Goal: Communication & Community: Participate in discussion

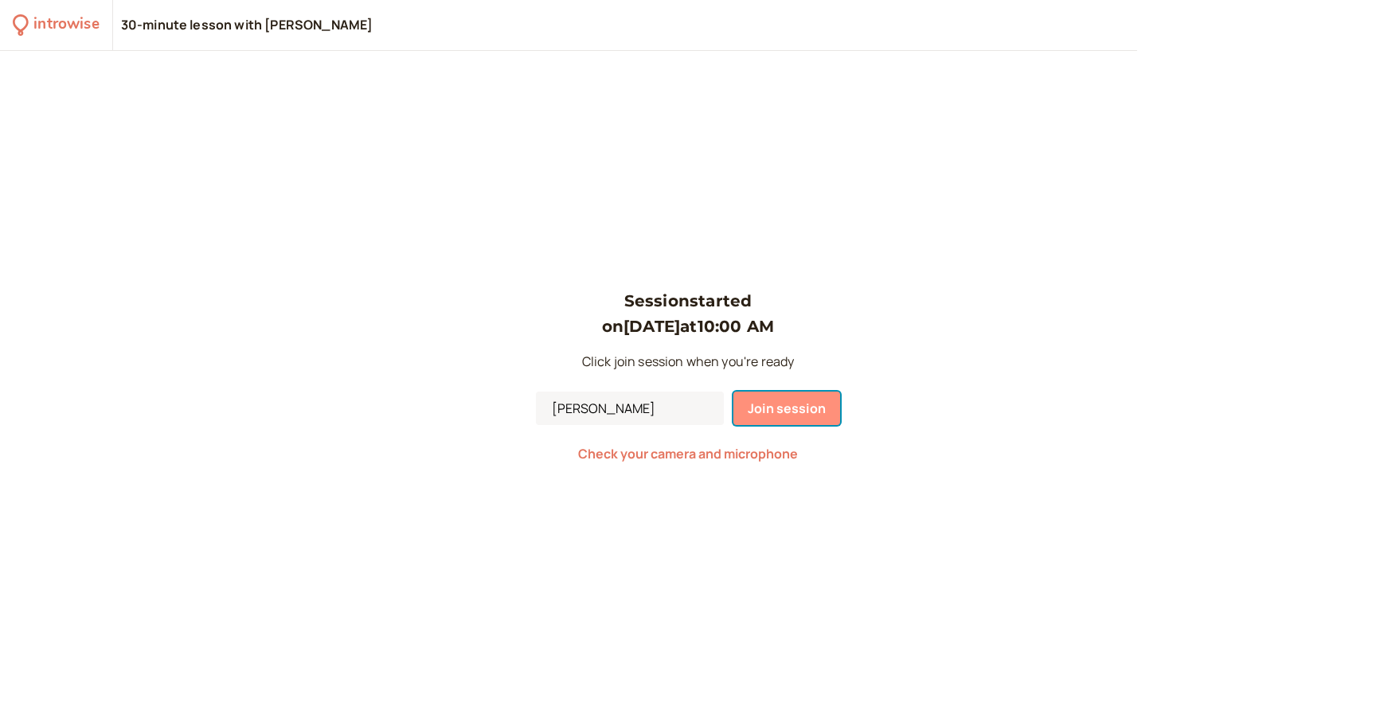
click at [811, 402] on span "Join session" at bounding box center [787, 409] width 78 height 18
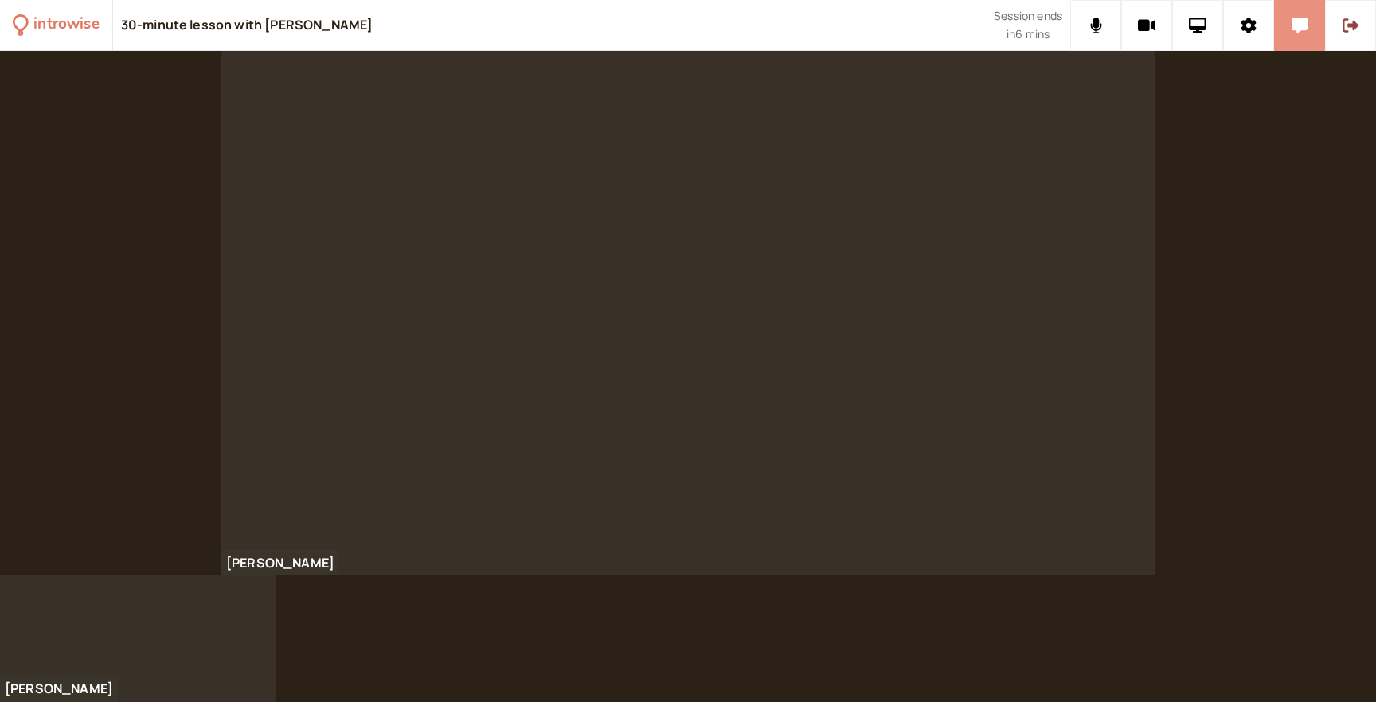
click at [1295, 22] on icon at bounding box center [1300, 26] width 16 height 16
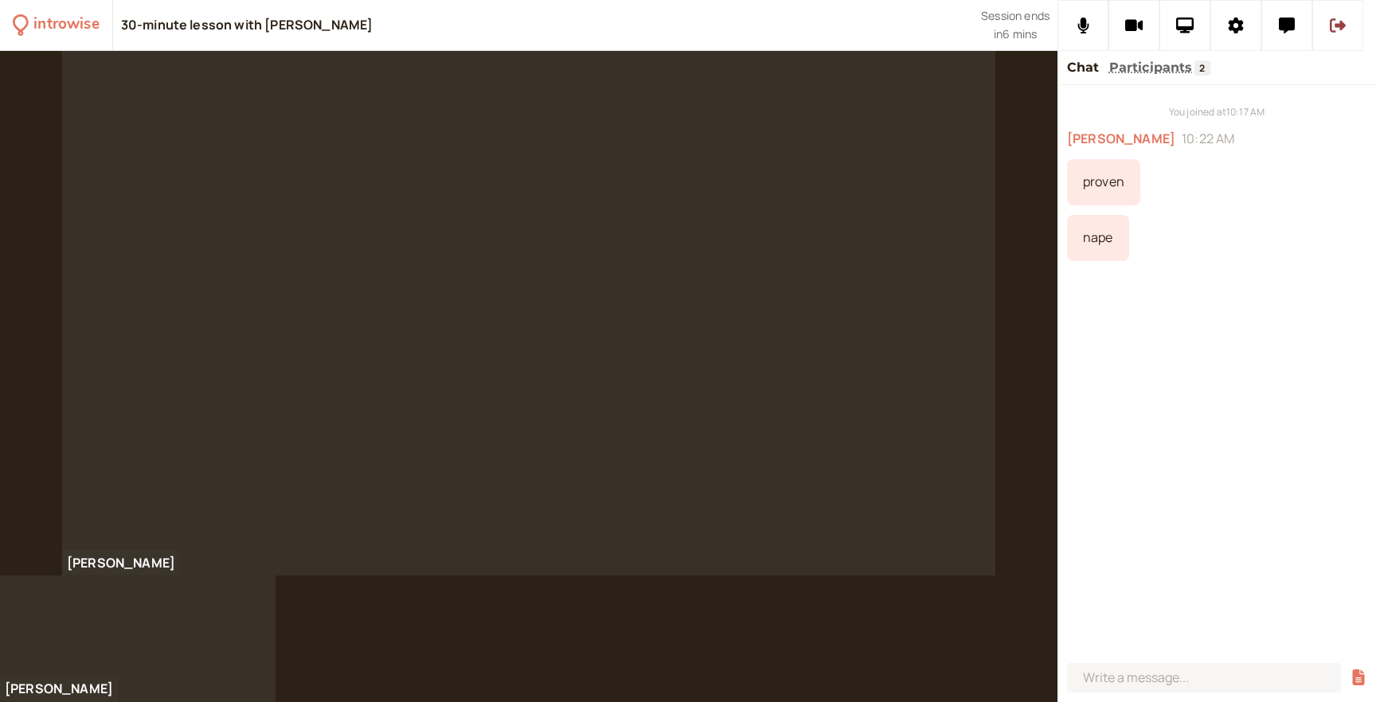
click at [1099, 241] on div "nape" at bounding box center [1098, 238] width 62 height 46
copy div "nape"
click at [1292, 23] on icon at bounding box center [1287, 26] width 16 height 16
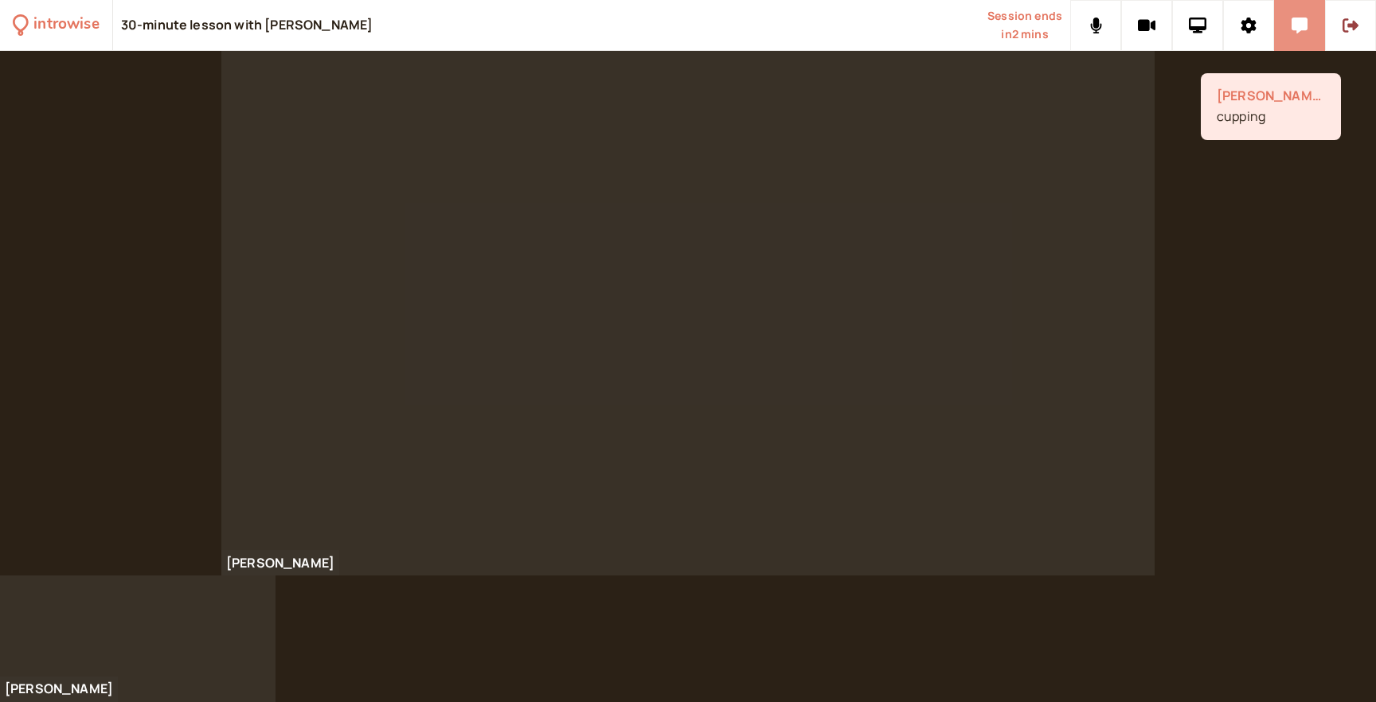
click at [1302, 29] on icon at bounding box center [1300, 26] width 16 height 16
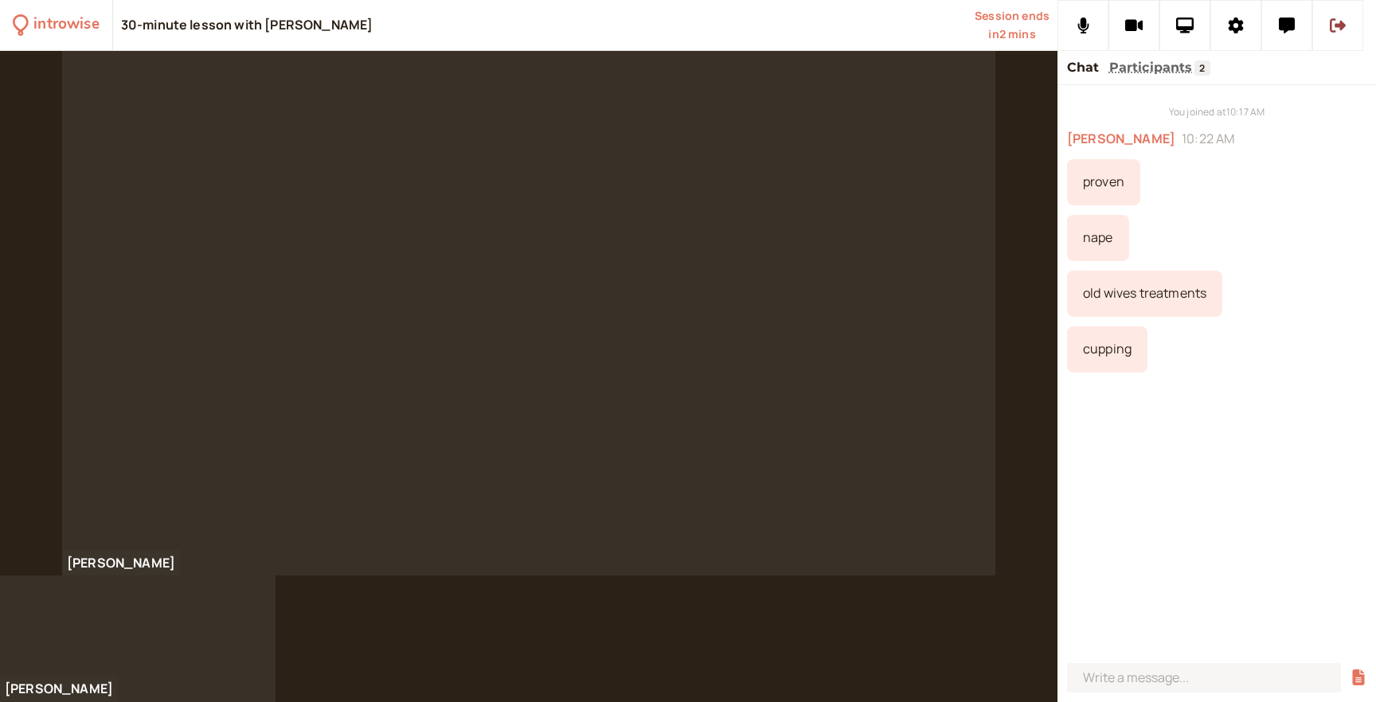
click at [1100, 351] on div "cupping" at bounding box center [1107, 349] width 80 height 46
copy div "cupping"
click at [1201, 412] on div "You joined at 10:17 AM [PERSON_NAME] 10:22 AM proven nape old wives treatments …" at bounding box center [1216, 371] width 318 height 572
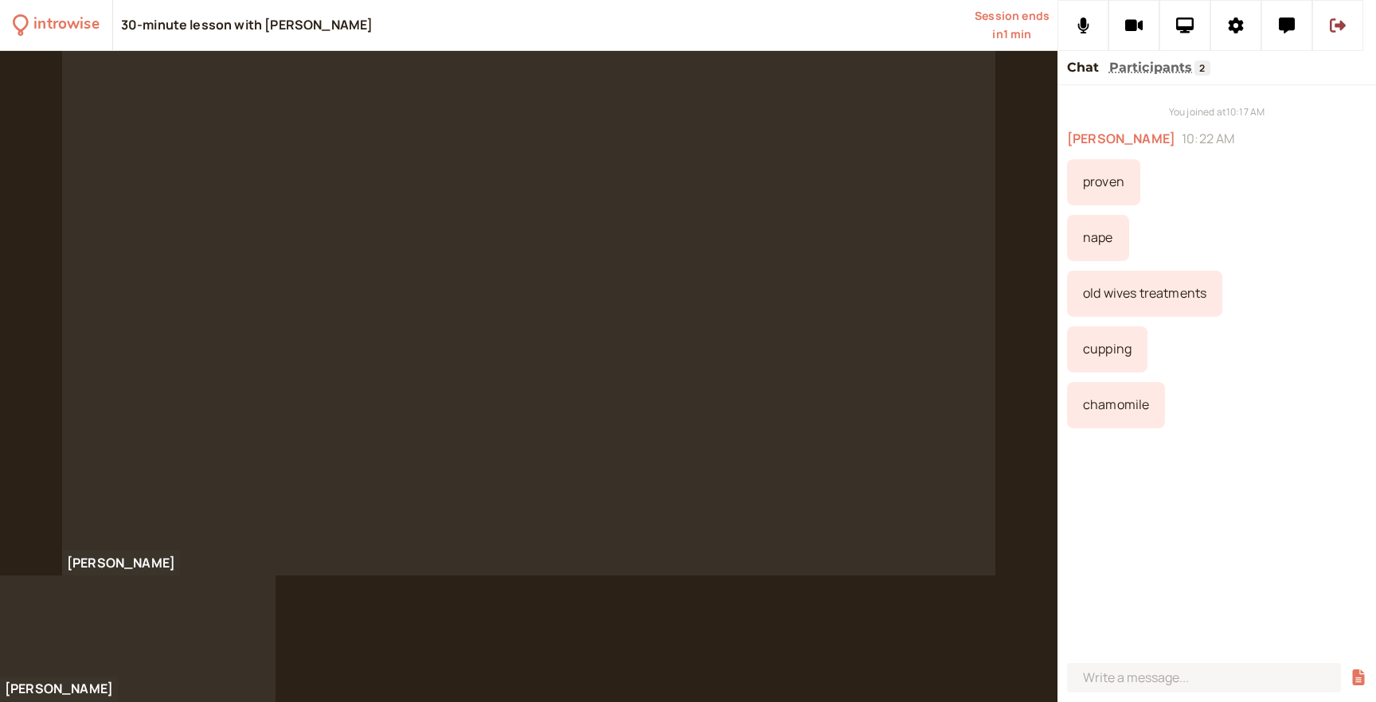
click at [1103, 406] on div "chamomile" at bounding box center [1116, 405] width 98 height 46
copy div "chamomile"
click at [1243, 569] on div "You joined at 10:17 AM [PERSON_NAME] 10:22 AM proven nape old wives treatments …" at bounding box center [1216, 371] width 318 height 572
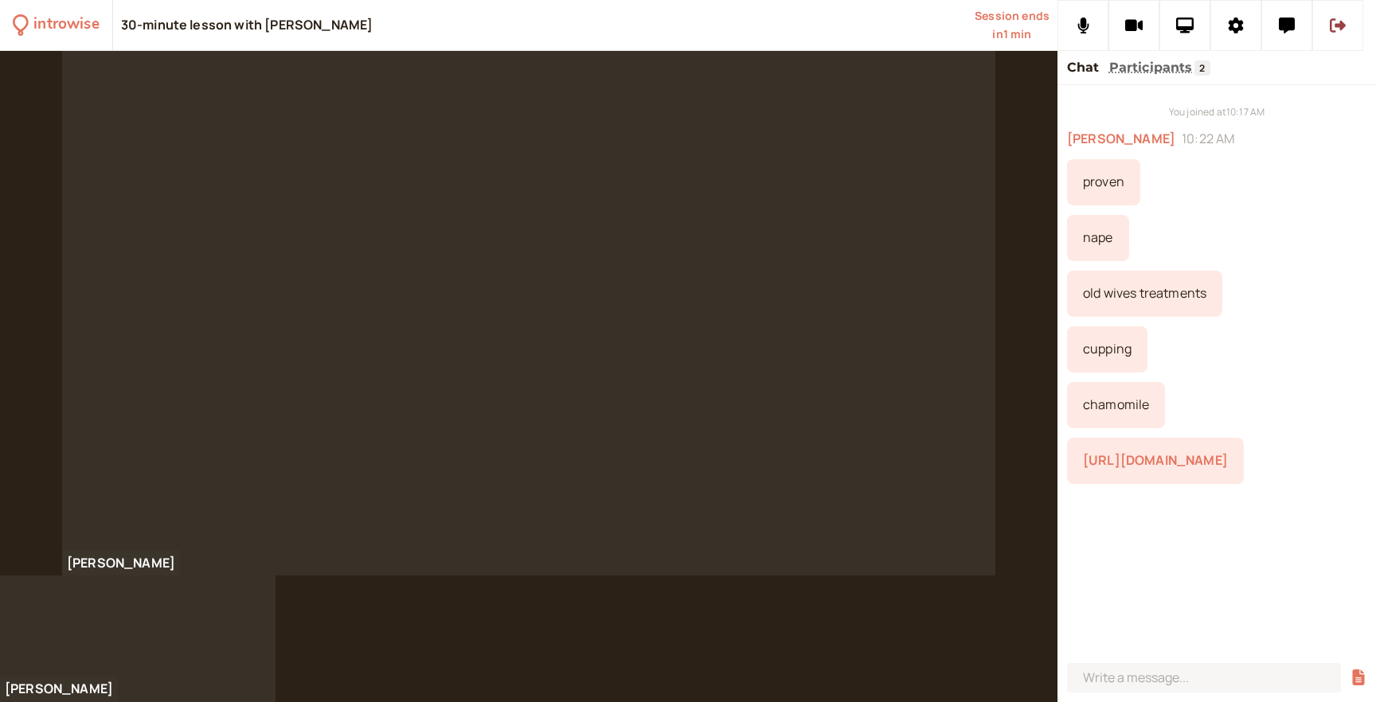
click at [1204, 466] on link "[URL][DOMAIN_NAME]" at bounding box center [1155, 460] width 145 height 18
click at [1250, 325] on div "You joined at 10:17 AM [PERSON_NAME] 10:22 AM proven nape old wives treatments …" at bounding box center [1216, 371] width 318 height 572
click at [1095, 513] on div "wail" at bounding box center [1095, 517] width 56 height 46
copy div "wail"
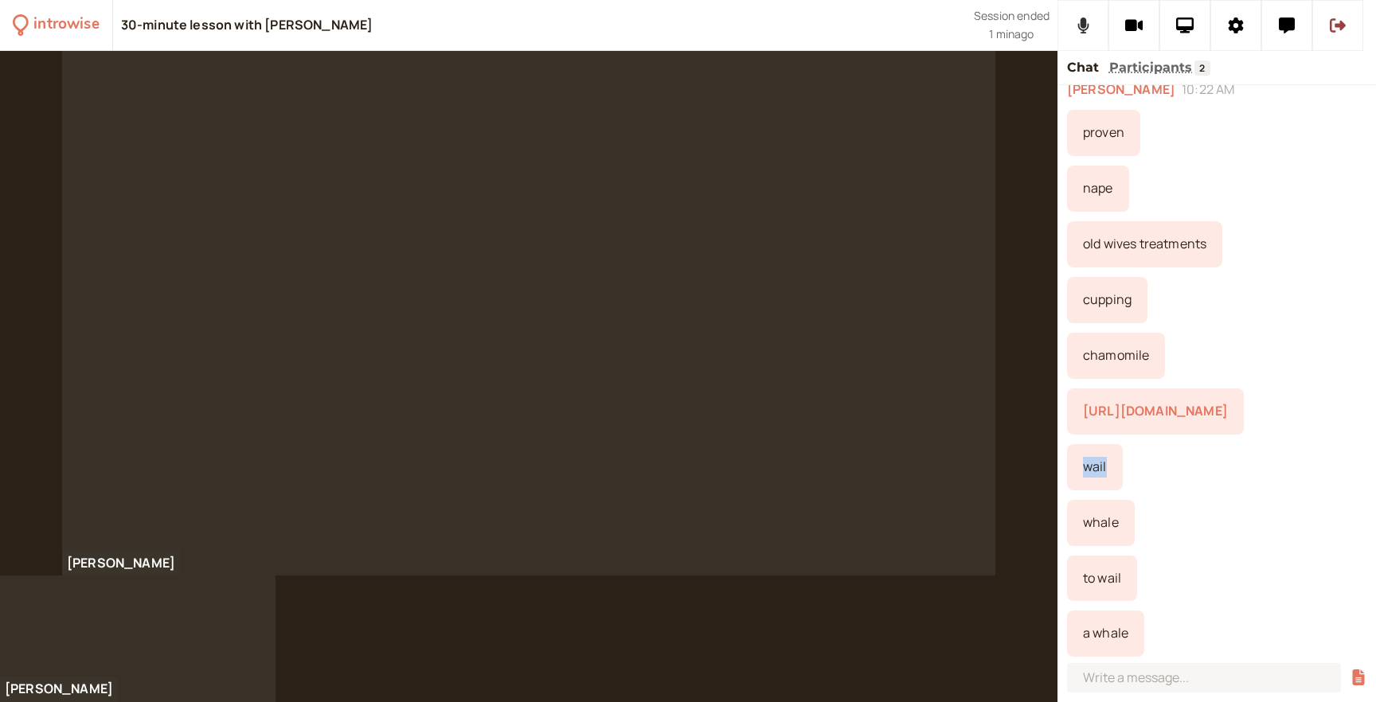
scroll to position [161, 0]
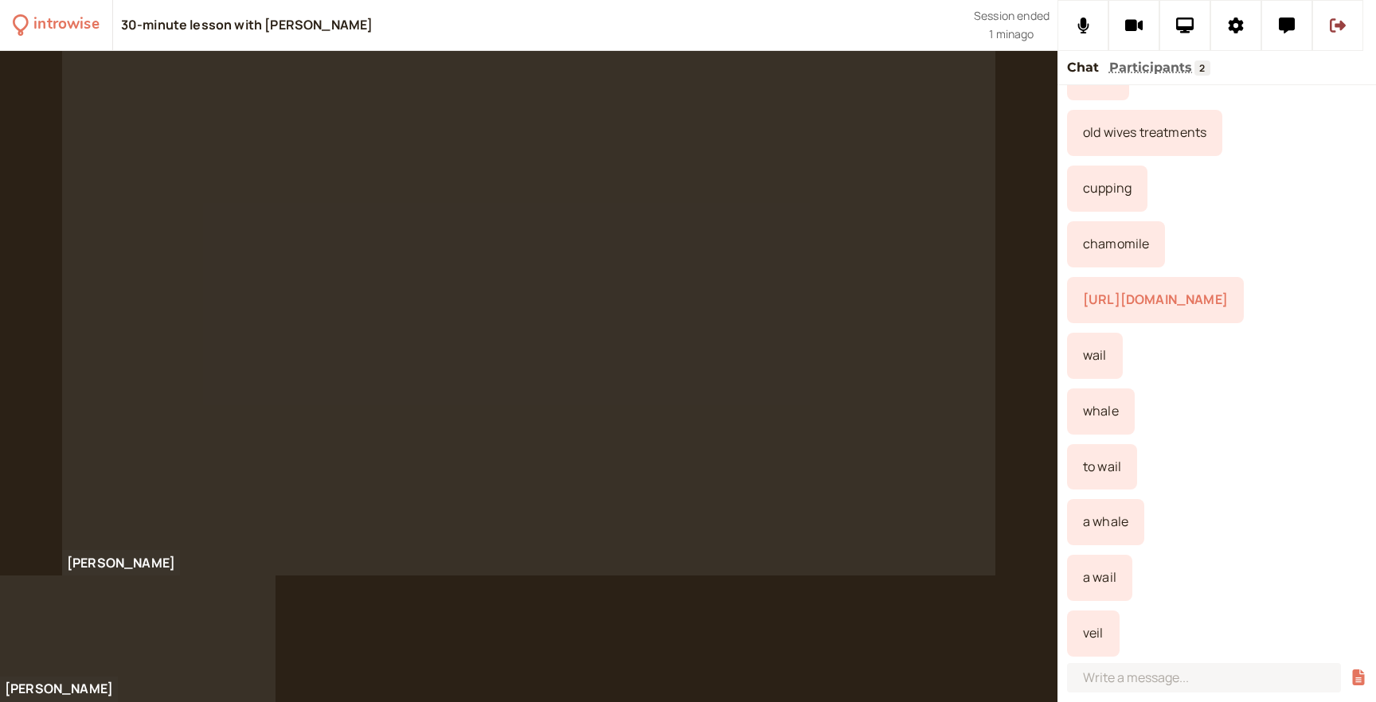
click at [1092, 635] on div "veil" at bounding box center [1093, 634] width 53 height 46
copy div "veil"
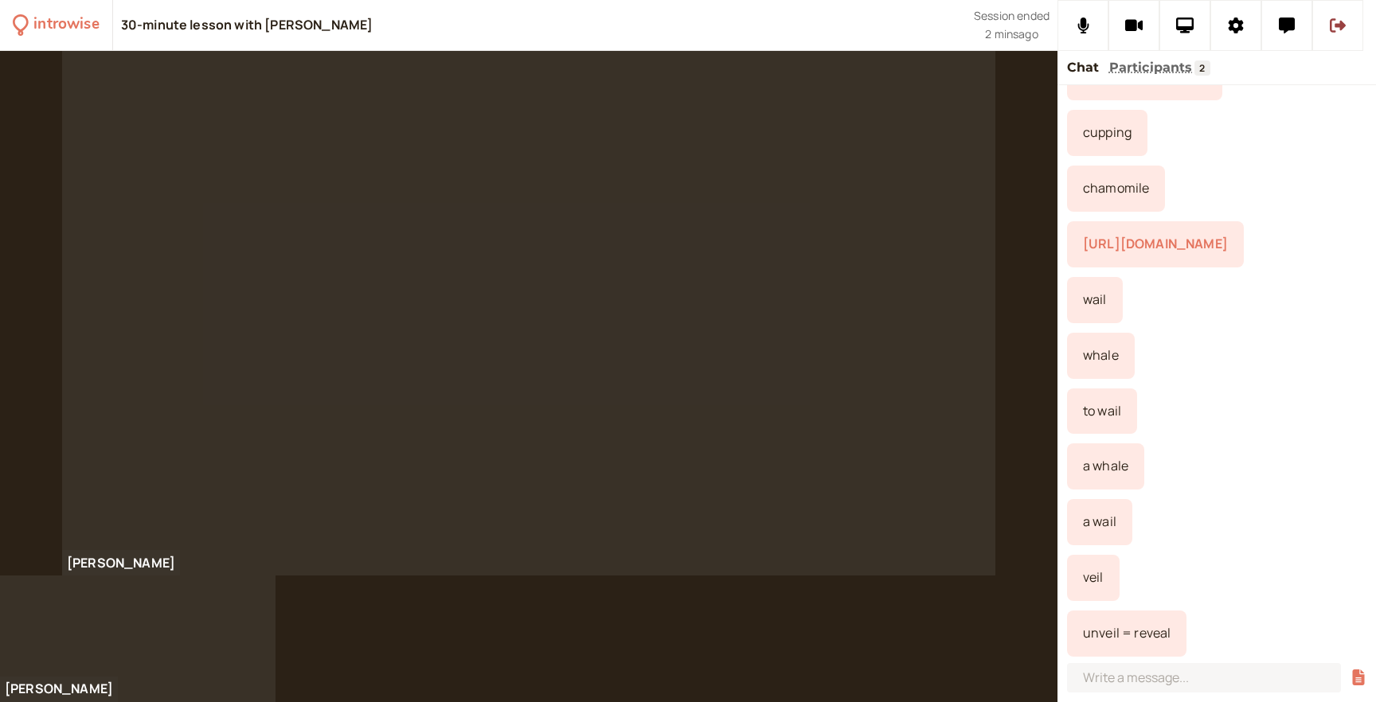
click at [1184, 339] on div "whale" at bounding box center [1216, 356] width 299 height 46
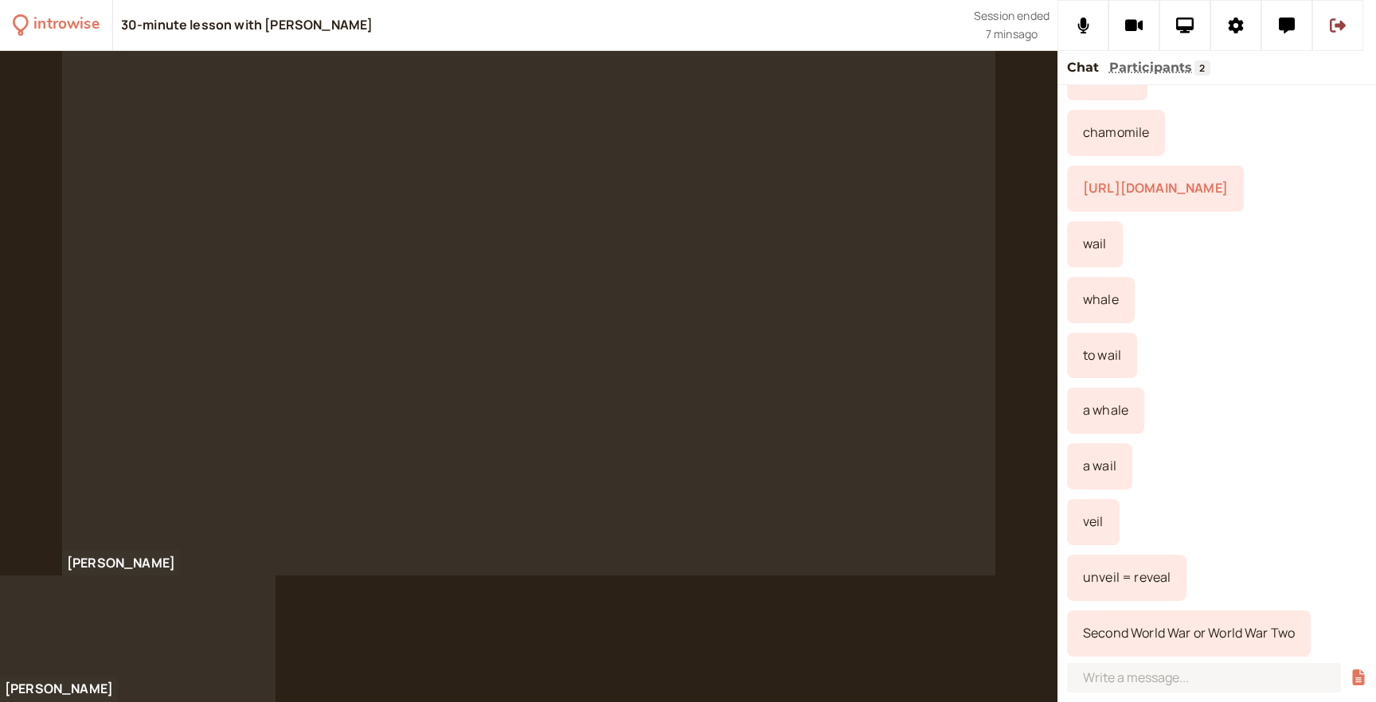
scroll to position [369, 0]
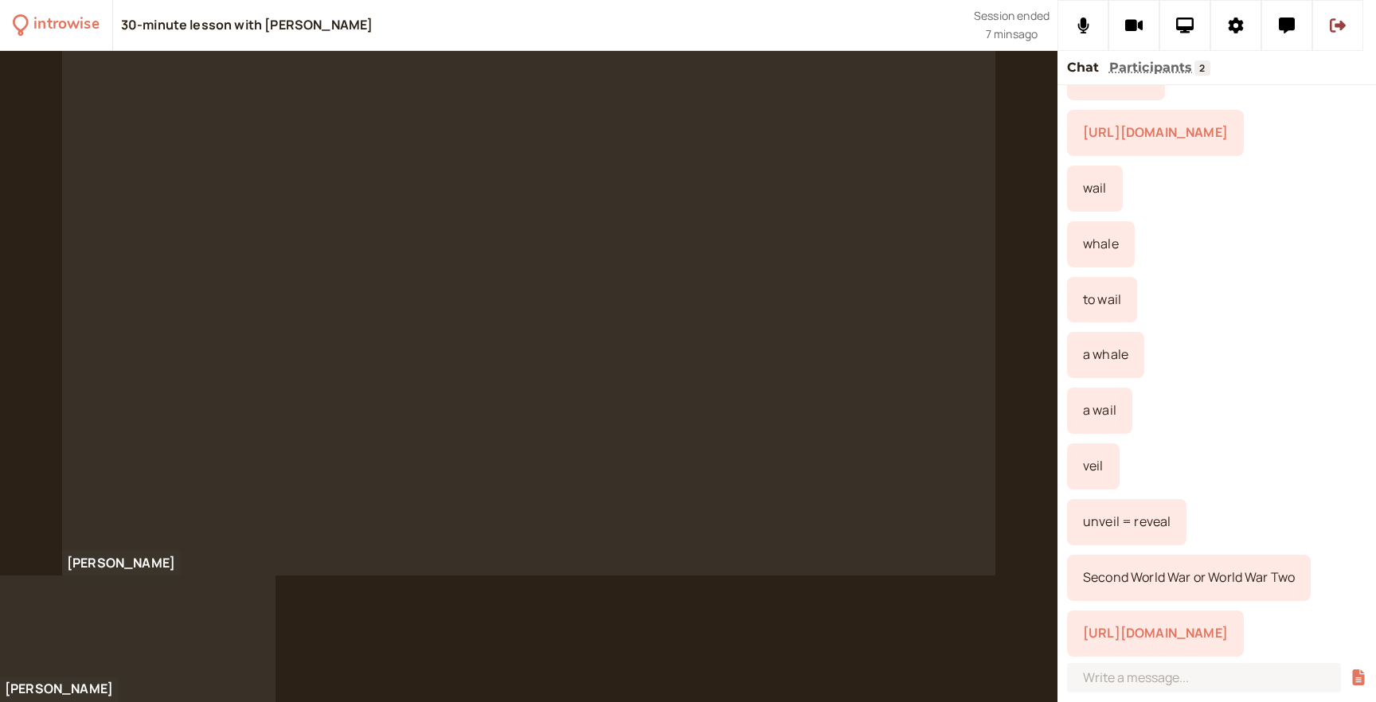
click at [1203, 624] on link "[URL][DOMAIN_NAME]" at bounding box center [1155, 633] width 145 height 18
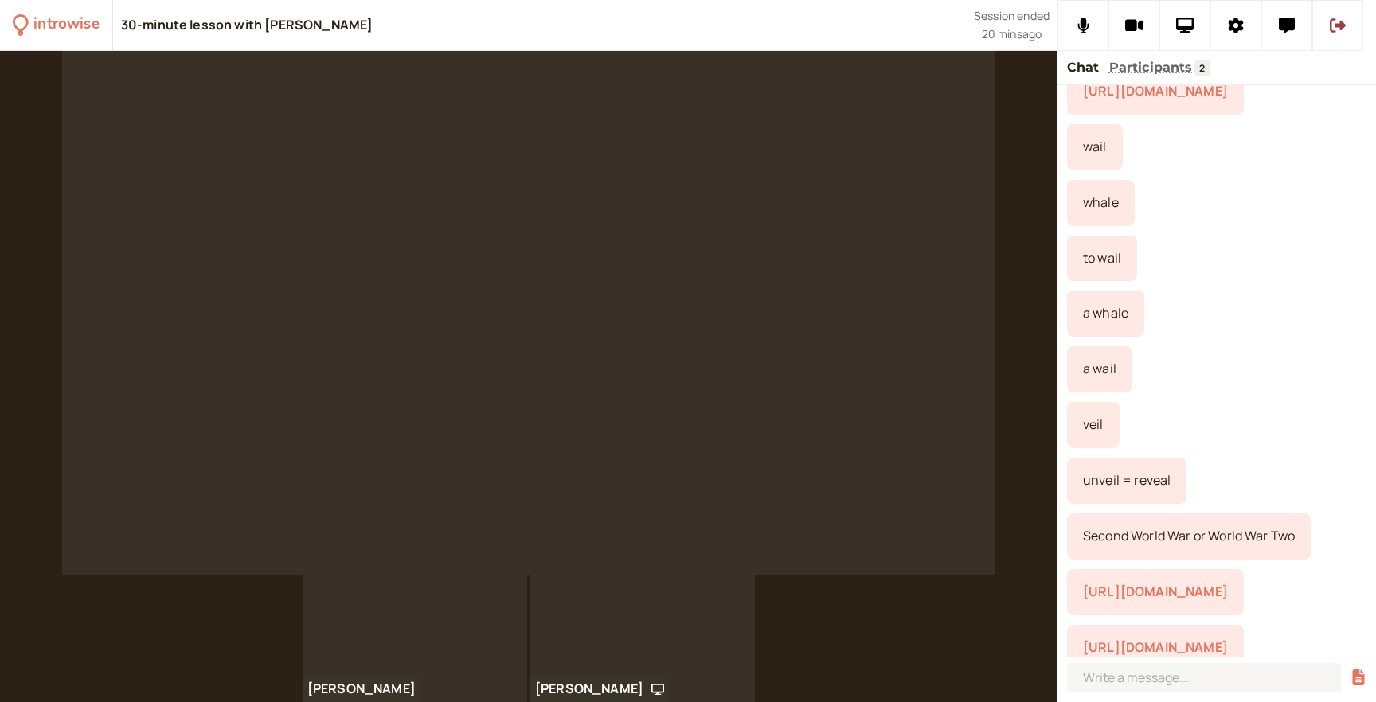
scroll to position [445, 0]
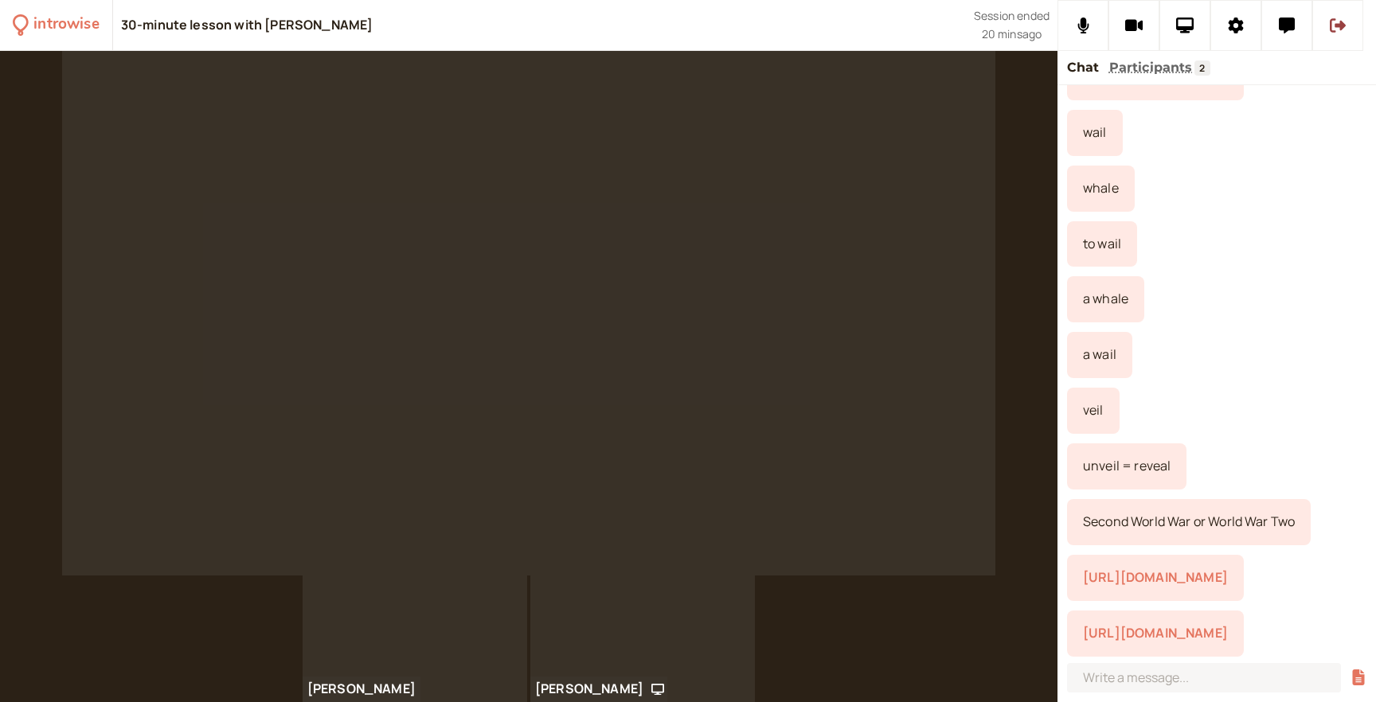
click at [1172, 628] on link "[URL][DOMAIN_NAME]" at bounding box center [1155, 633] width 145 height 18
click at [898, 279] on video at bounding box center [528, 313] width 933 height 525
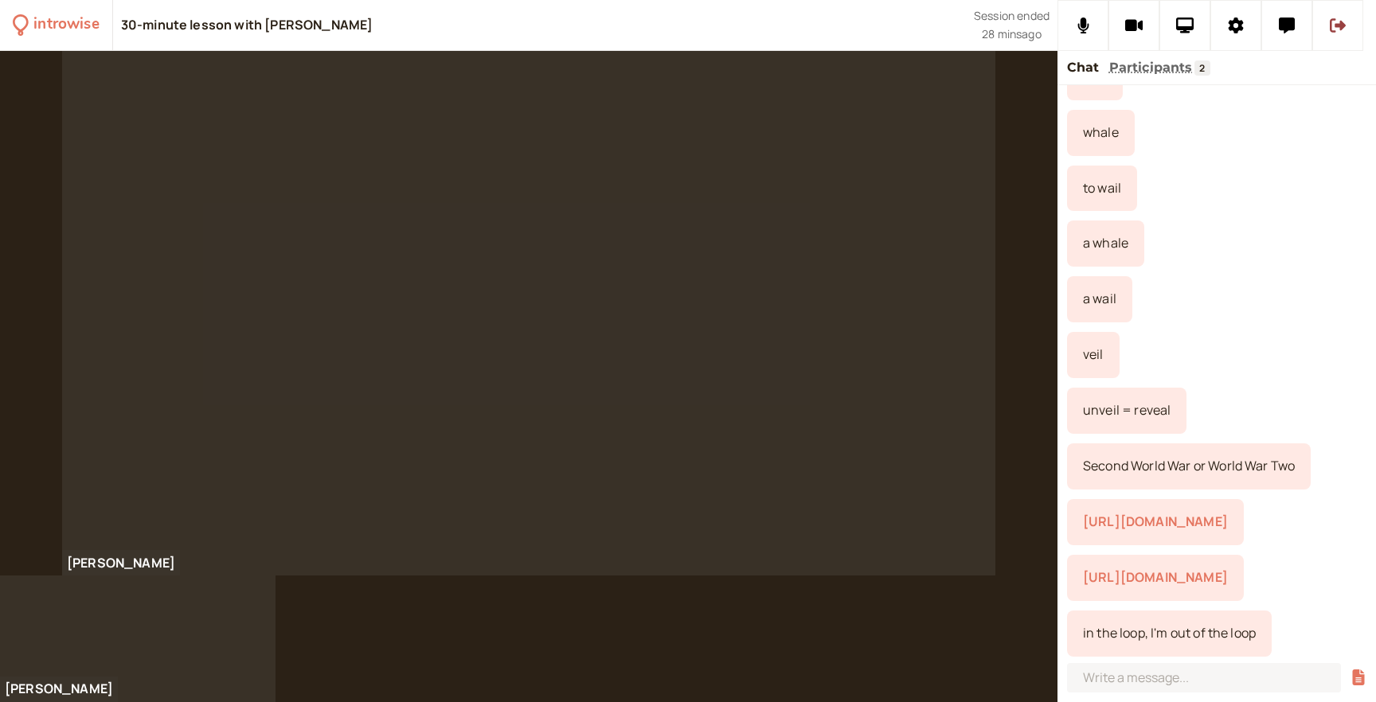
scroll to position [501, 0]
